Goal: Find specific page/section: Find specific page/section

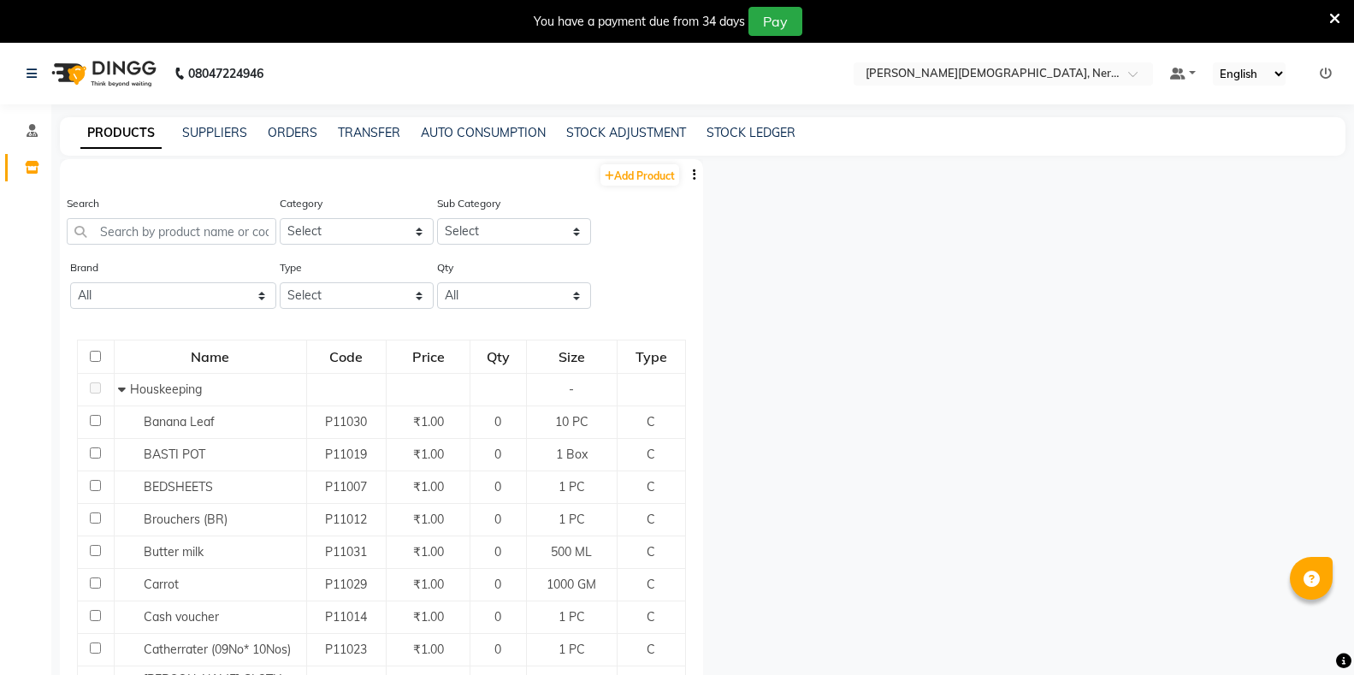
select select "500"
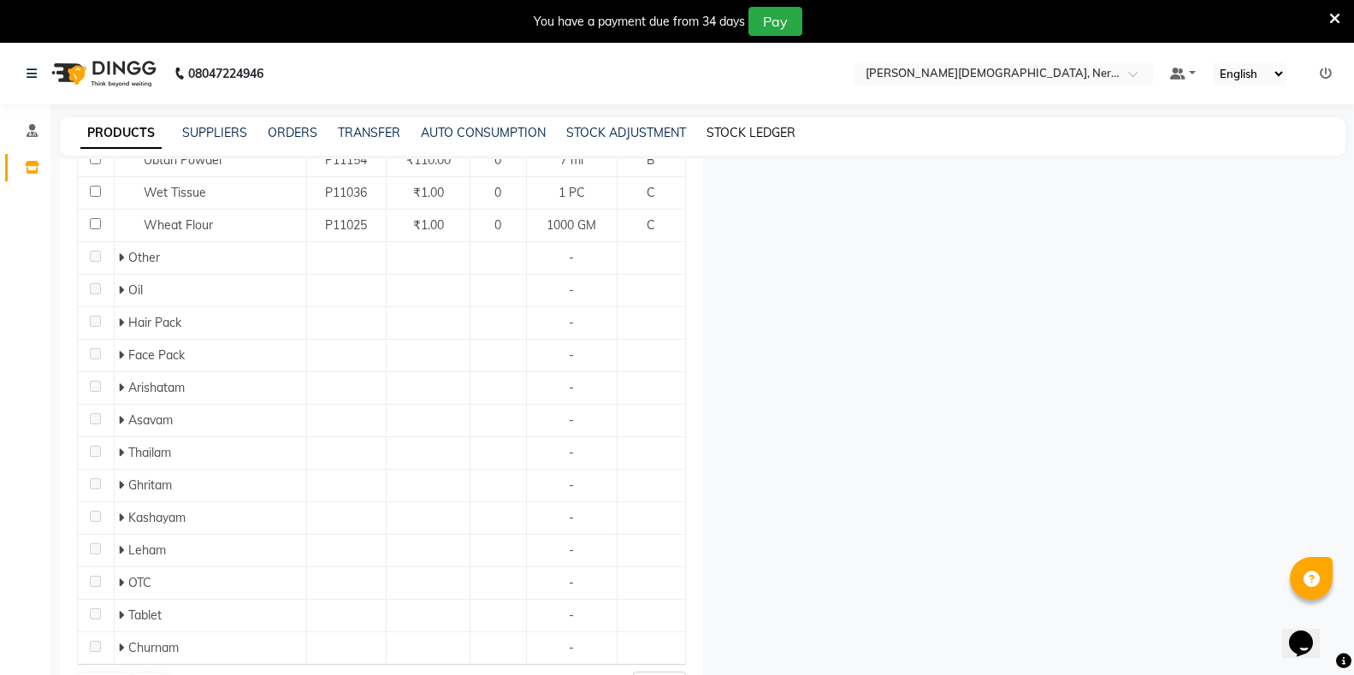
click at [741, 131] on link "STOCK LEDGER" at bounding box center [751, 132] width 89 height 15
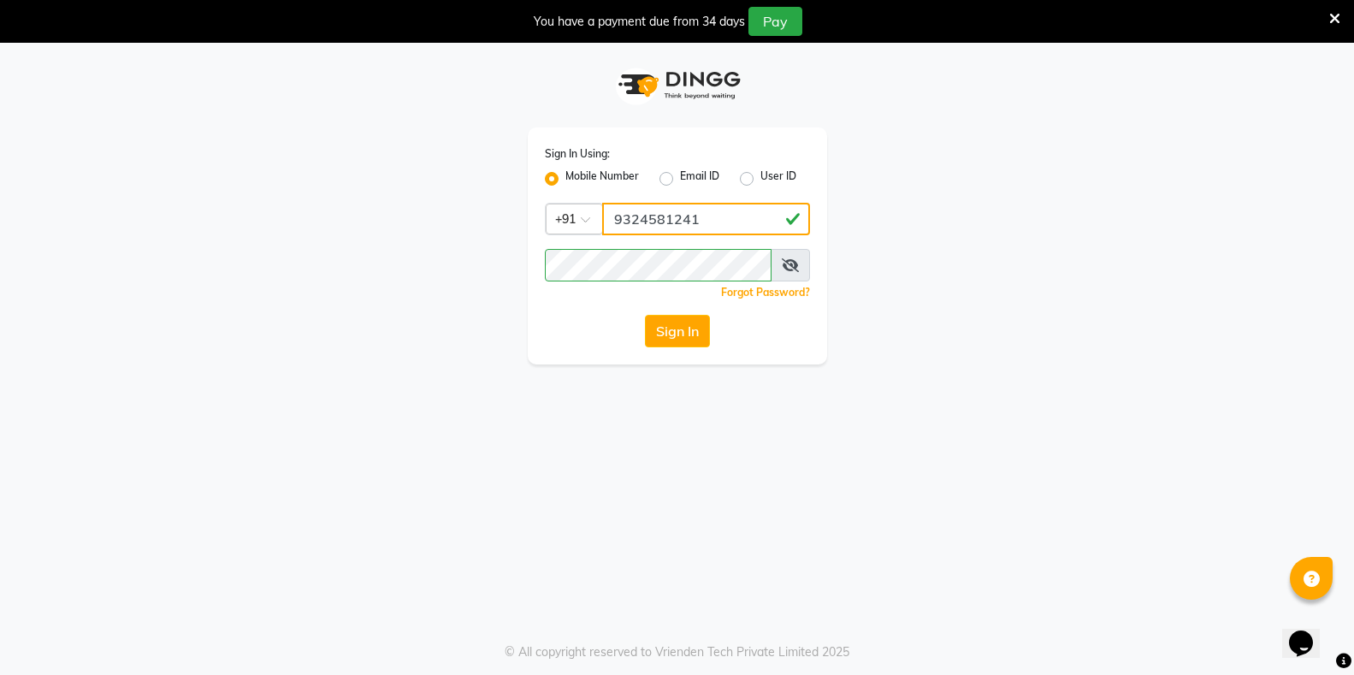
click at [656, 218] on input "9324581241" at bounding box center [706, 219] width 208 height 33
type input "9619959498"
click at [693, 330] on button "Sign In" at bounding box center [677, 331] width 65 height 33
